Goal: Task Accomplishment & Management: Manage account settings

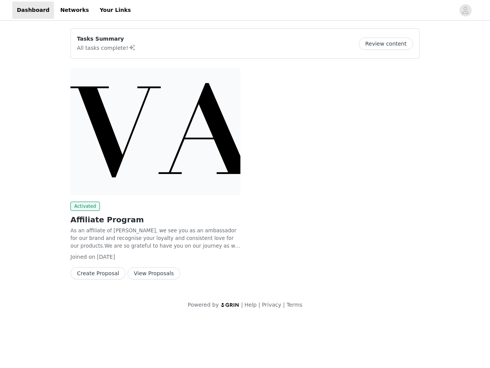
click at [245, 159] on div "Activated Affiliate Program As an affiliate of [PERSON_NAME], we see you as an …" at bounding box center [245, 175] width 358 height 224
click at [245, 10] on div at bounding box center [295, 10] width 319 height 17
click at [466, 10] on icon "avatar" at bounding box center [465, 10] width 7 height 12
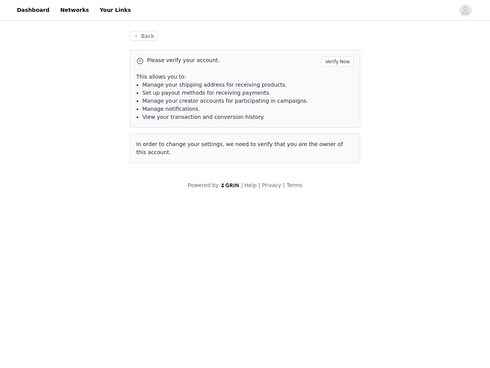
click at [389, 44] on div "Back Please verify your account. Verify Now This allows you to: Manage your shi…" at bounding box center [245, 110] width 490 height 176
click at [156, 131] on div "Please verify your account. Verify Now This allows you to: Manage your shipping…" at bounding box center [245, 106] width 231 height 113
click at [84, 206] on body "Dashboard Networks Your Links Back Please verify your account. Verify Now This …" at bounding box center [245, 184] width 490 height 368
click at [96, 273] on body "Dashboard Networks Your Links Back Please verify your account. Verify Now This …" at bounding box center [245, 184] width 490 height 368
click at [146, 273] on body "Dashboard Networks Your Links Back Please verify your account. Verify Now This …" at bounding box center [245, 184] width 490 height 368
